Goal: Task Accomplishment & Management: Use online tool/utility

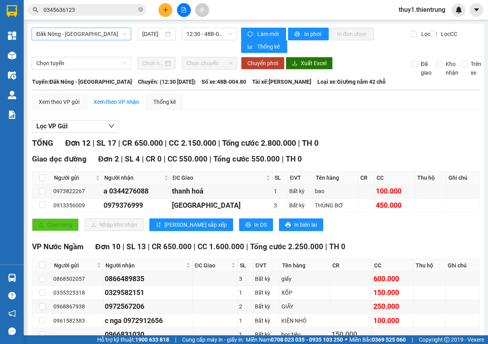
click at [115, 37] on span "Đăk Nông - [GEOGRAPHIC_DATA]" at bounding box center [81, 34] width 90 height 12
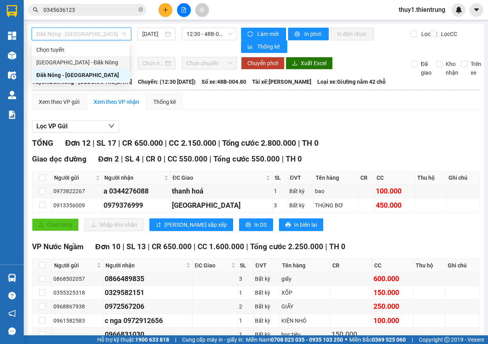
click at [100, 66] on div "[GEOGRAPHIC_DATA] - Đăk Nông" at bounding box center [80, 62] width 88 height 9
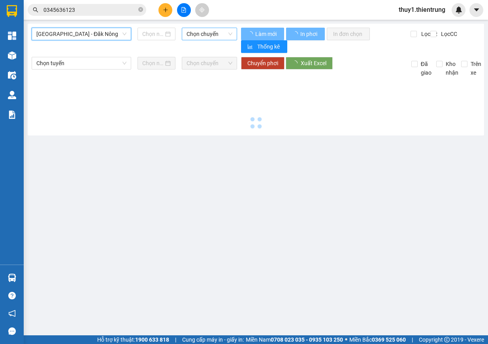
type input "[DATE]"
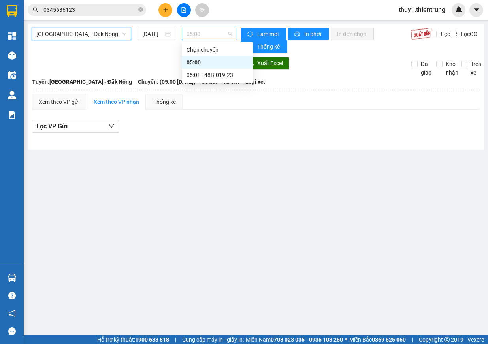
click at [209, 34] on span "05:00" at bounding box center [209, 34] width 46 height 12
click at [230, 73] on div "05:01 - 48B-019.23" at bounding box center [217, 75] width 62 height 9
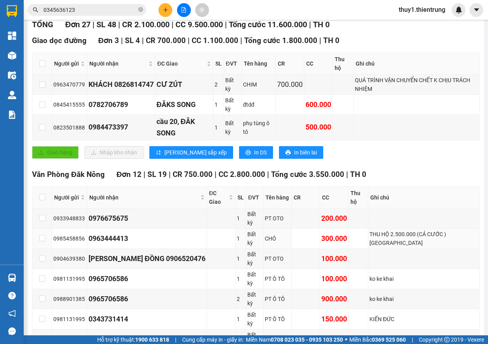
scroll to position [198, 0]
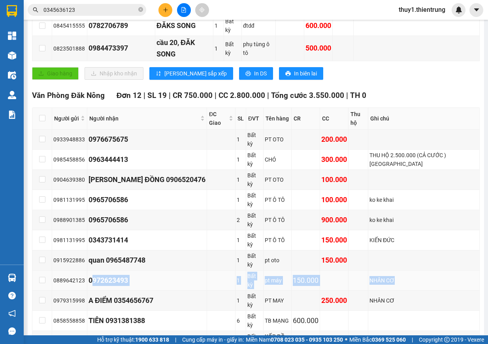
drag, startPoint x: 92, startPoint y: 225, endPoint x: 405, endPoint y: 226, distance: 312.5
click at [405, 271] on tr "0889642123 0972623493 1 Bất kỳ pt máy 150.000 NHÂN CƠ" at bounding box center [255, 281] width 447 height 20
copy tr "0972623493 1 Bất kỳ pt máy 150.000 NHÂN CƠ"
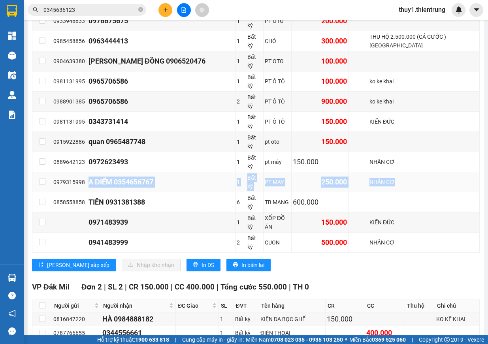
drag, startPoint x: 94, startPoint y: 120, endPoint x: 394, endPoint y: 116, distance: 300.3
click at [394, 172] on tr "0979315998 A ĐIỂM 0354656767 1 Bất kỳ PT MAY 250.000 NHÂN CƠ" at bounding box center [255, 182] width 447 height 20
copy tr "A ĐIỂM 0354656767 1 Bất kỳ PT MAY 250.000 NHÂN CƠ"
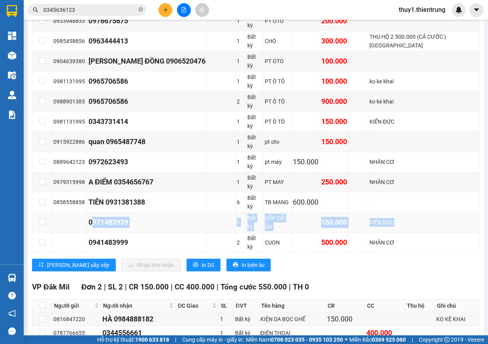
drag, startPoint x: 93, startPoint y: 147, endPoint x: 397, endPoint y: 150, distance: 303.4
click at [397, 213] on tr "0971483939 1 Bất kỳ XỐP ĐỒ ĂN 150.000 KIẾN ĐỨC" at bounding box center [255, 223] width 447 height 20
copy tr "0971483939 1 Bất kỳ XỐP ĐỒ ĂN 150.000 KIẾN ĐỨC"
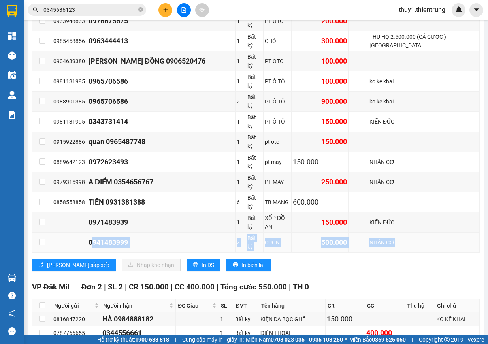
drag, startPoint x: 93, startPoint y: 162, endPoint x: 407, endPoint y: 164, distance: 314.1
click at [407, 233] on tr "0941483999 2 Bất kỳ CUON 500.000 NHÂN CƠ" at bounding box center [255, 243] width 447 height 20
copy tr "0941483999 2 Bất kỳ CUON 500.000 NHÂN CƠ"
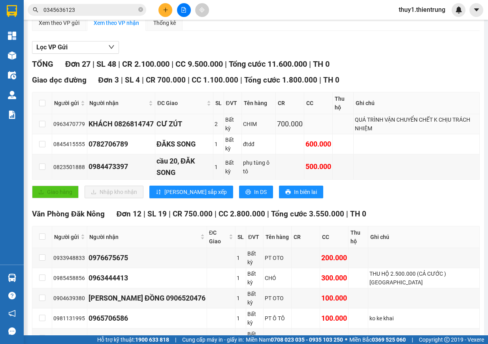
scroll to position [0, 0]
